Goal: Information Seeking & Learning: Check status

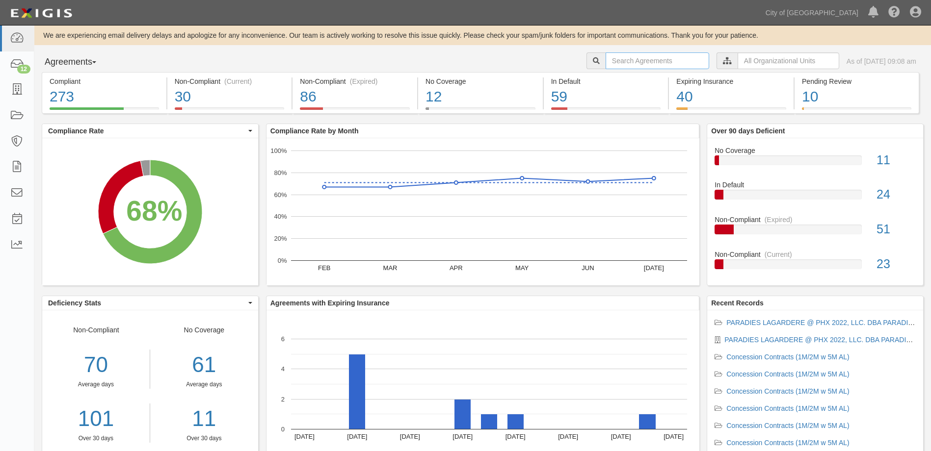
drag, startPoint x: 0, startPoint y: 0, endPoint x: 624, endPoint y: 56, distance: 627.0
click at [624, 56] on input "text" at bounding box center [657, 60] width 104 height 17
type input "Spahr"
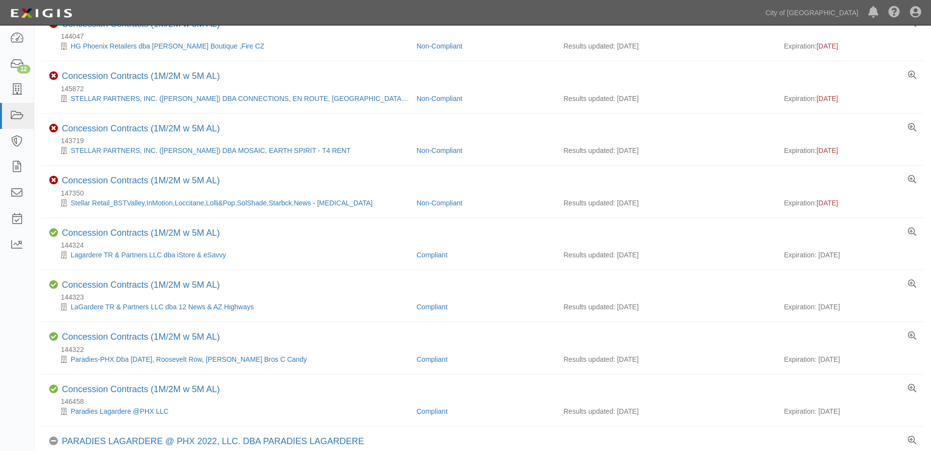
scroll to position [442, 0]
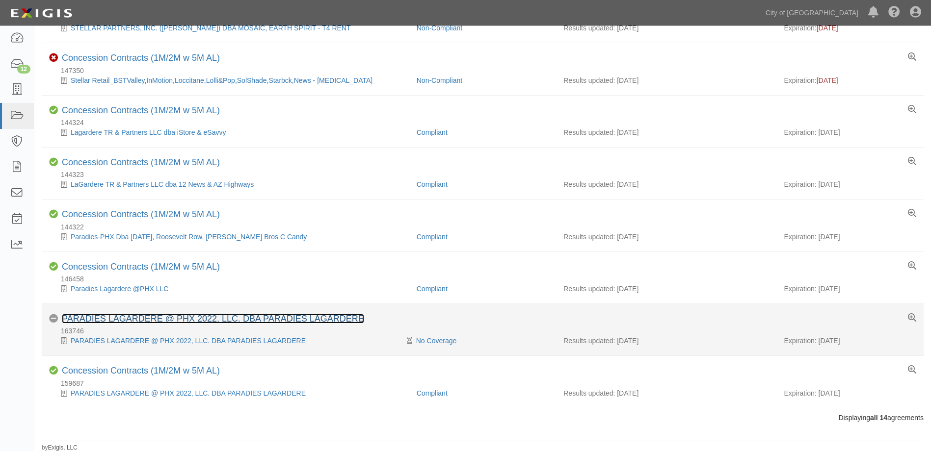
click at [308, 319] on link "PARADIES LAGARDERE @ PHX 2022, LLC. DBA PARADIES LAGARDERE" at bounding box center [213, 319] width 302 height 10
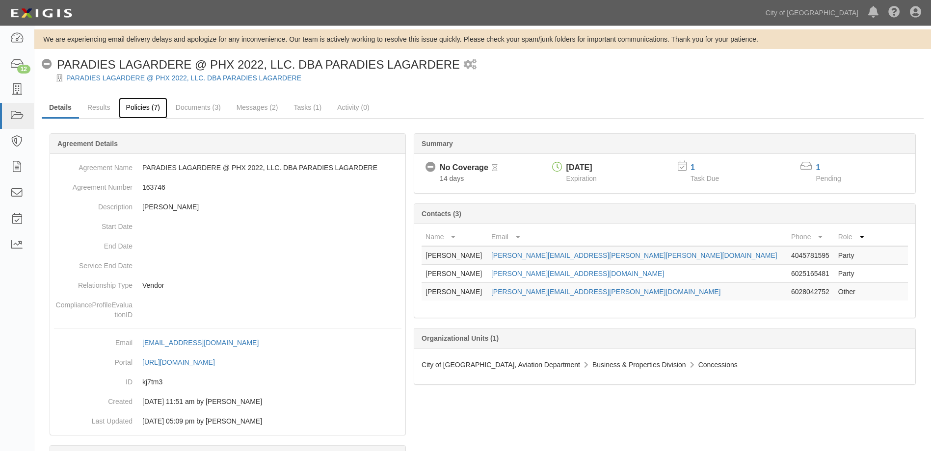
click at [149, 106] on link "Policies (7)" at bounding box center [143, 108] width 49 height 21
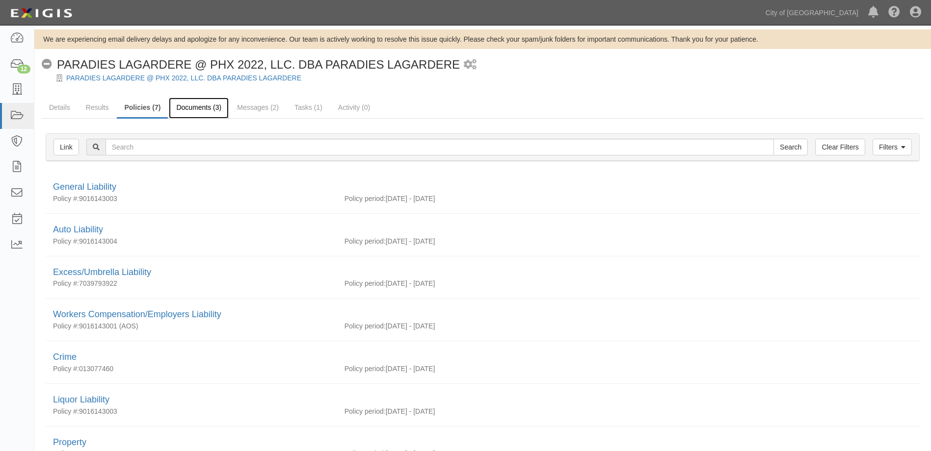
click at [193, 106] on link "Documents (3)" at bounding box center [199, 108] width 60 height 21
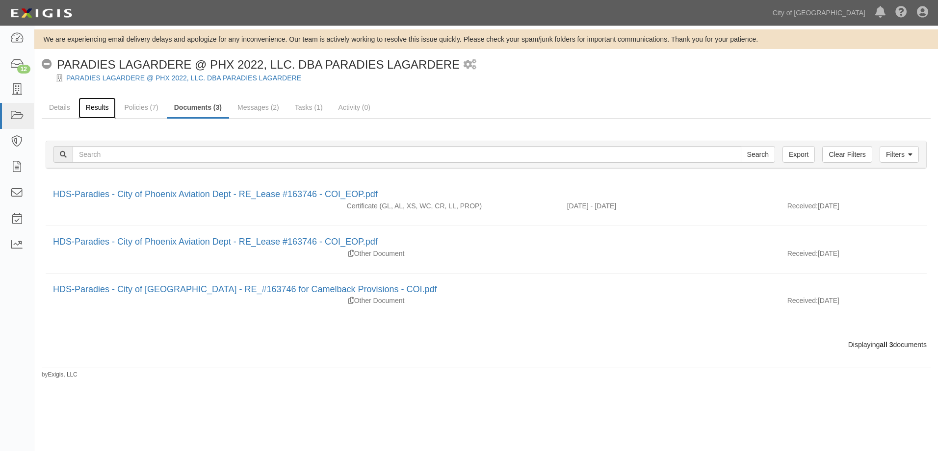
click at [99, 110] on link "Results" at bounding box center [97, 108] width 38 height 21
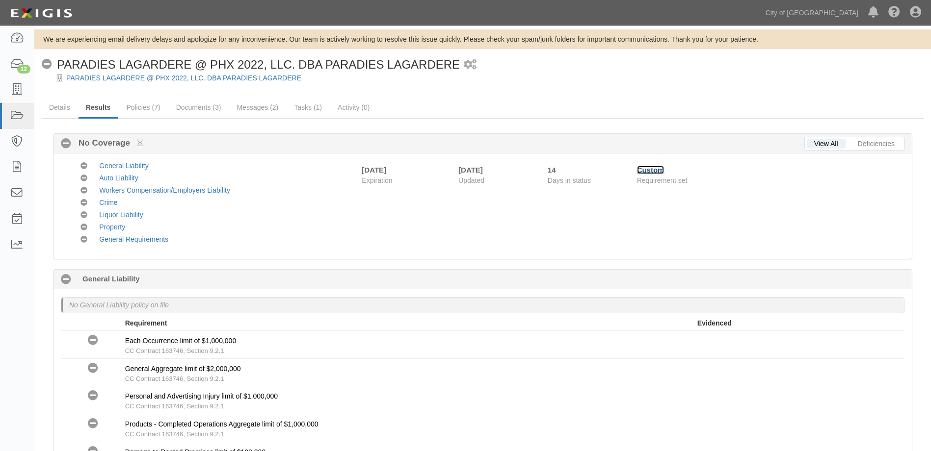
click at [656, 171] on link "Custom" at bounding box center [650, 170] width 27 height 8
click at [11, 65] on icon at bounding box center [17, 64] width 14 height 11
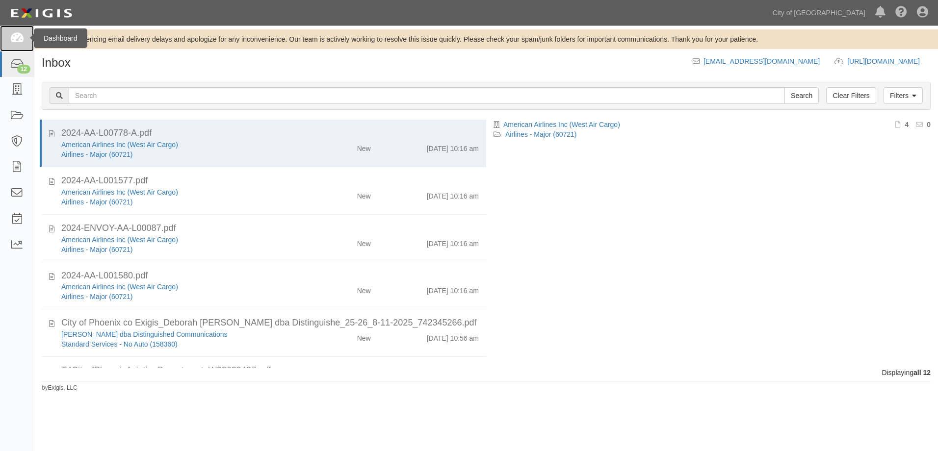
click at [20, 37] on icon at bounding box center [17, 38] width 14 height 11
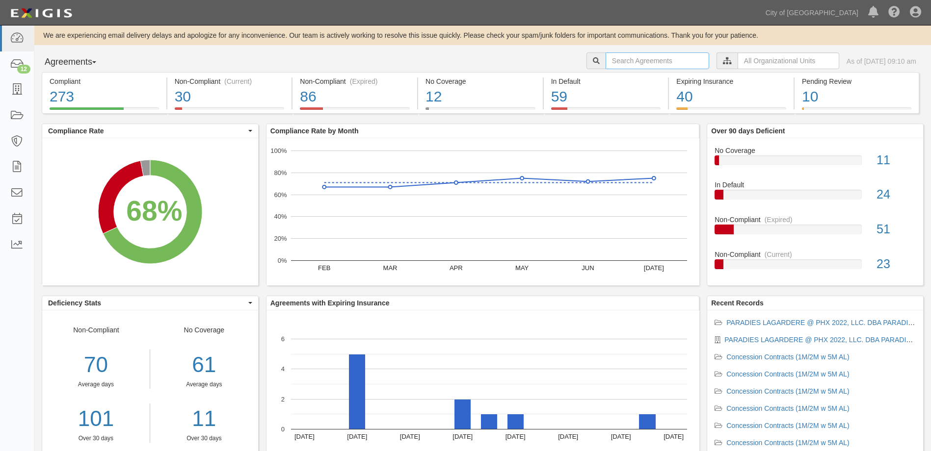
click at [618, 61] on input "text" at bounding box center [657, 60] width 104 height 17
type input "[PERSON_NAME]"
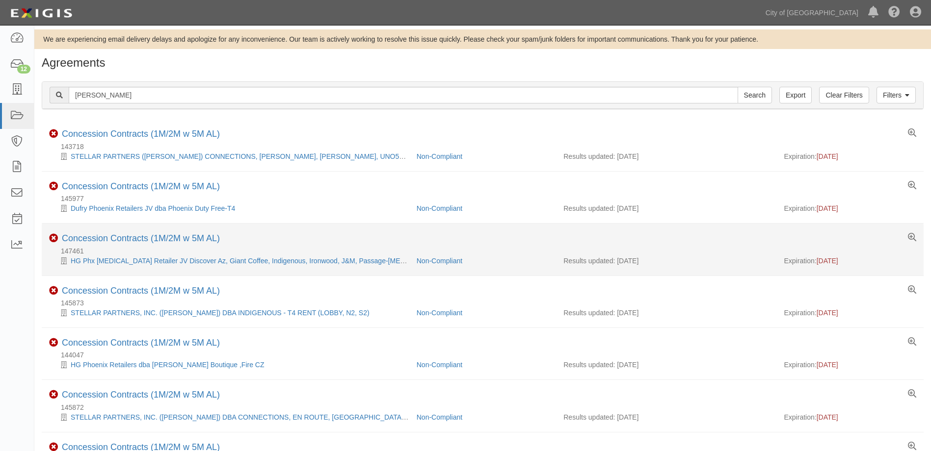
click at [174, 233] on li "Non-Compliant Concession Contracts (1M/2M w 5M AL) 147461 HG Phx [MEDICAL_DATA]…" at bounding box center [483, 250] width 882 height 52
click at [173, 240] on link "Concession Contracts (1M/2M w 5M AL)" at bounding box center [141, 239] width 158 height 10
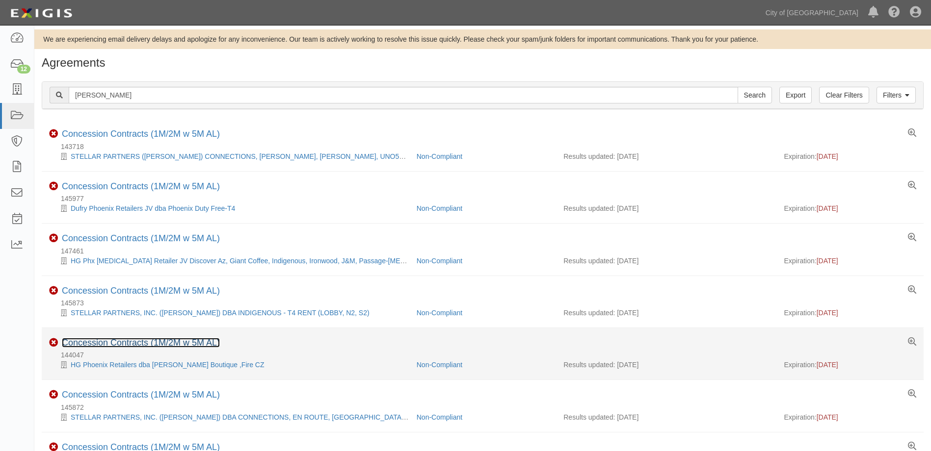
click at [139, 342] on link "Concession Contracts (1M/2M w 5M AL)" at bounding box center [141, 343] width 158 height 10
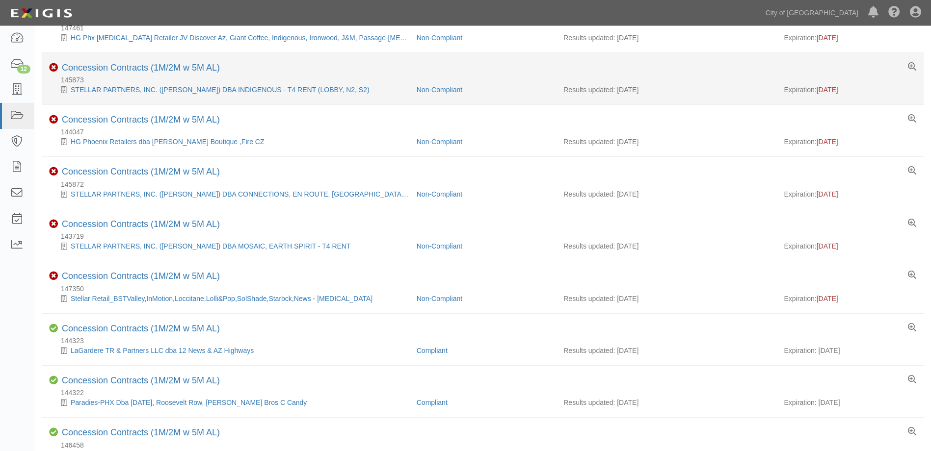
scroll to position [245, 0]
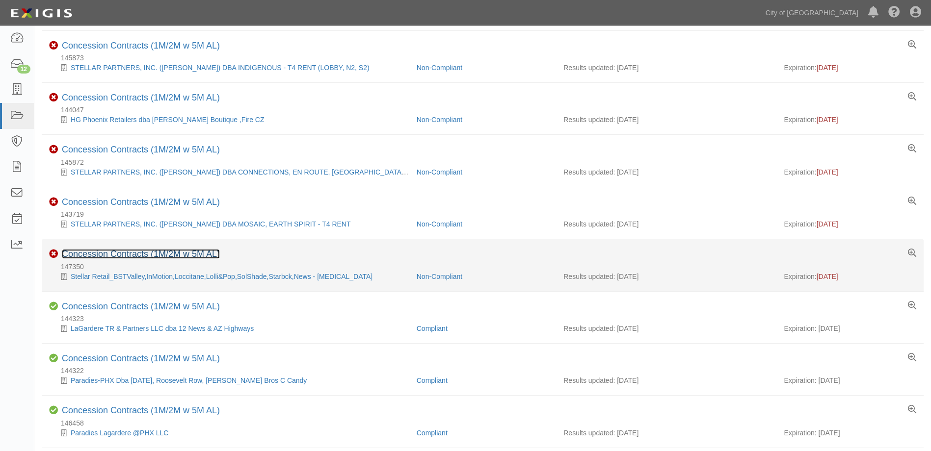
click at [133, 253] on link "Concession Contracts (1M/2M w 5M AL)" at bounding box center [141, 254] width 158 height 10
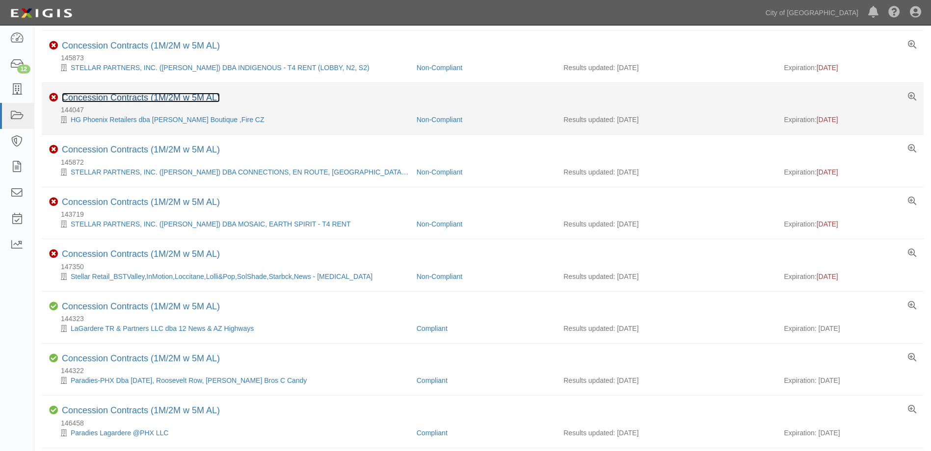
click at [140, 99] on link "Concession Contracts (1M/2M w 5M AL)" at bounding box center [141, 98] width 158 height 10
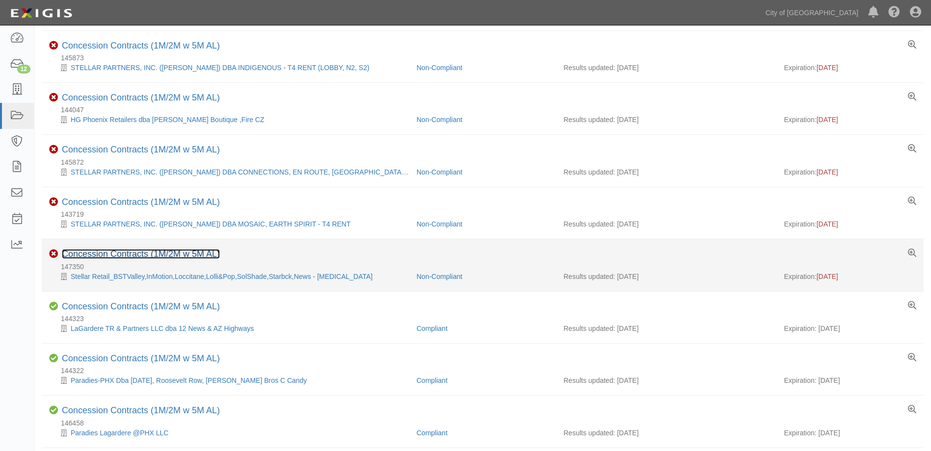
click at [131, 251] on link "Concession Contracts (1M/2M w 5M AL)" at bounding box center [141, 254] width 158 height 10
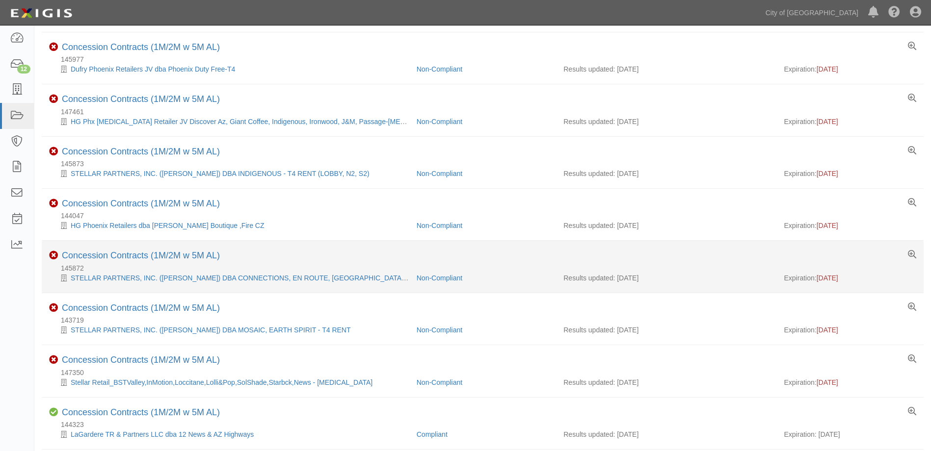
scroll to position [0, 0]
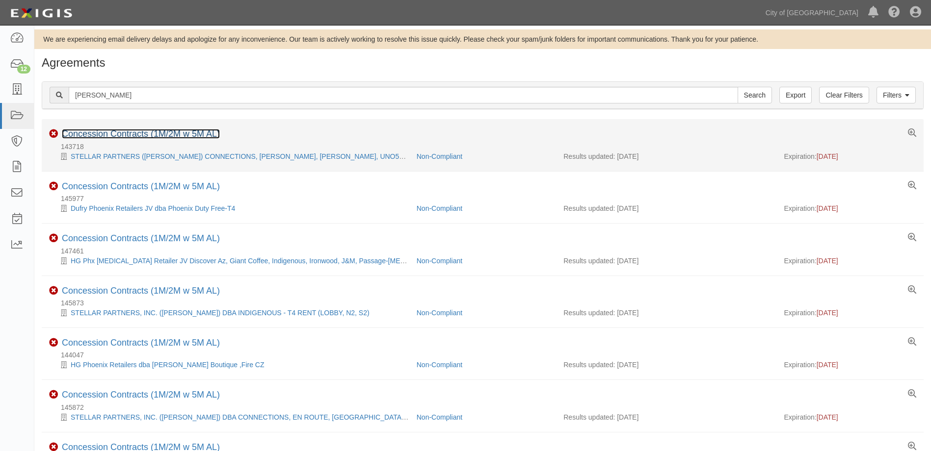
click at [174, 130] on link "Concession Contracts (1M/2M w 5M AL)" at bounding box center [141, 134] width 158 height 10
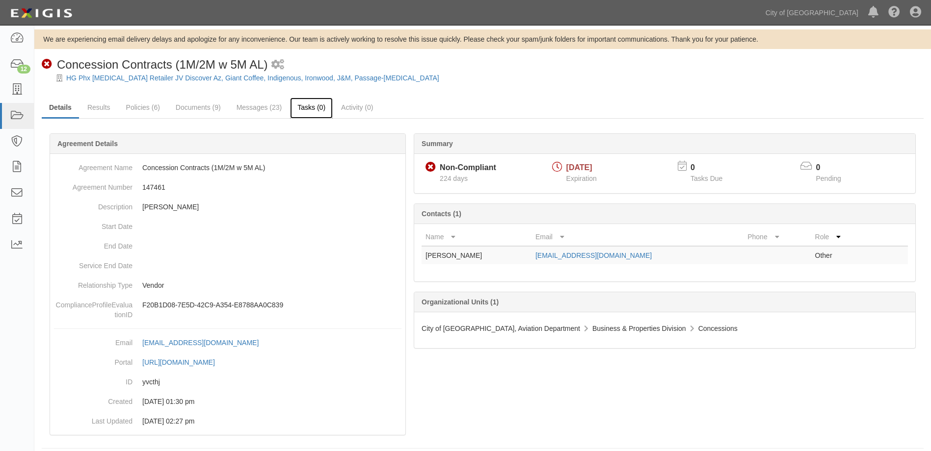
click at [311, 106] on link "Tasks (0)" at bounding box center [311, 108] width 43 height 21
